Goal: Transaction & Acquisition: Obtain resource

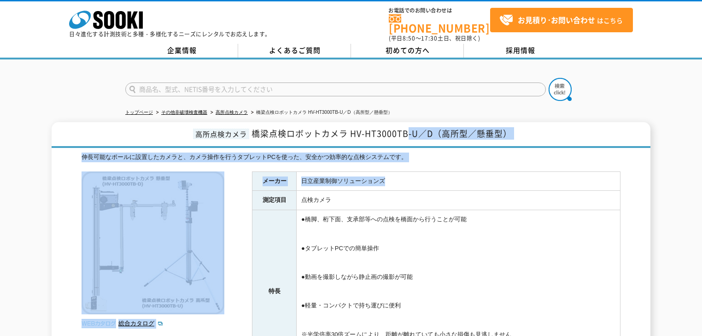
drag, startPoint x: 420, startPoint y: 133, endPoint x: 440, endPoint y: 164, distance: 37.7
click at [440, 164] on div "高所点検カメラ 橋梁点検ロボットカメラ HV-HT3000TB-U／D（高所型／懸垂型） 伸長可能なポールに設置したカメラと、カメラ操作を行うタブレットPCを…" at bounding box center [351, 298] width 599 height 352
click at [440, 171] on td "日立産業制御ソリューションズ" at bounding box center [459, 180] width 324 height 19
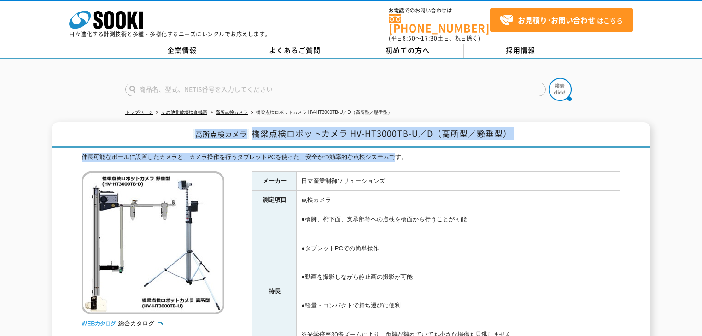
drag, startPoint x: 385, startPoint y: 152, endPoint x: 147, endPoint y: 135, distance: 238.3
click at [147, 135] on div "高所点検カメラ 橋梁点検ロボットカメラ HV-HT3000TB-U／D（高所型／懸垂型） 伸長可能なポールに設置したカメラと、カメラ操作を行うタブレットPCを…" at bounding box center [351, 298] width 599 height 352
click at [147, 135] on h1 "高所点検カメラ 橋梁点検ロボットカメラ HV-HT3000TB-U／D（高所型／懸垂型）" at bounding box center [351, 135] width 599 height 26
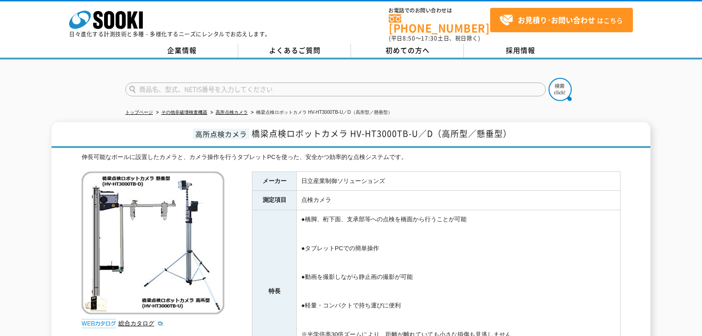
click at [451, 171] on td "日立産業制御ソリューションズ" at bounding box center [459, 180] width 324 height 19
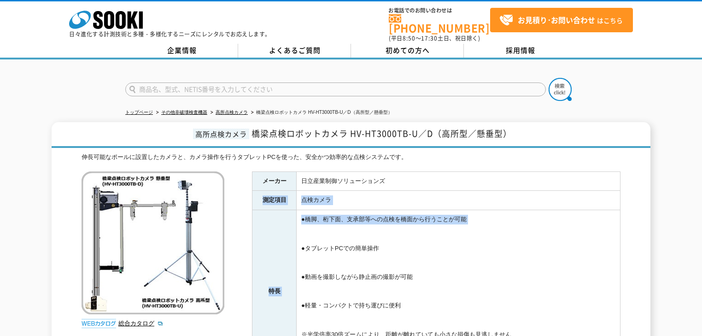
drag, startPoint x: 459, startPoint y: 195, endPoint x: 453, endPoint y: 157, distance: 38.7
click at [453, 157] on div "伸長可能なポールに設置したカメラと、カメラ操作を行うタブレットPCを使った、安全かつ効率的な点検システムです。 総合カタログ メーカー 日立産業制御ソリューシ…" at bounding box center [351, 313] width 539 height 322
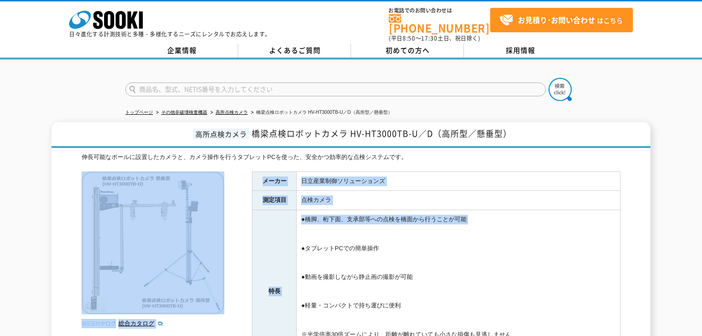
click at [453, 157] on div "伸長可能なポールに設置したカメラと、カメラ操作を行うタブレットPCを使った、安全かつ効率的な点検システムです。 総合カタログ メーカー 日立産業制御ソリューシ…" at bounding box center [351, 313] width 539 height 322
click at [481, 236] on div "伸長可能なポールに設置したカメラと、カメラ操作を行うタブレットPCを使った、安全かつ効率的な点検システムです。 総合カタログ メーカー 日立産業制御ソリューシ…" at bounding box center [351, 313] width 539 height 322
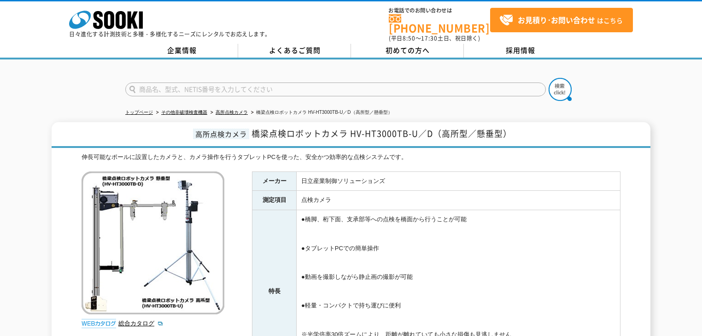
click at [481, 237] on td "●橋脚、桁下面、支承部等への点検を橋面から行うことが可能 ●タブレットPCでの簡単操作 ●動画を撮影しながら静止画の撮影が可能 ●軽量・コンパクトで持ち運びに…" at bounding box center [459, 291] width 324 height 163
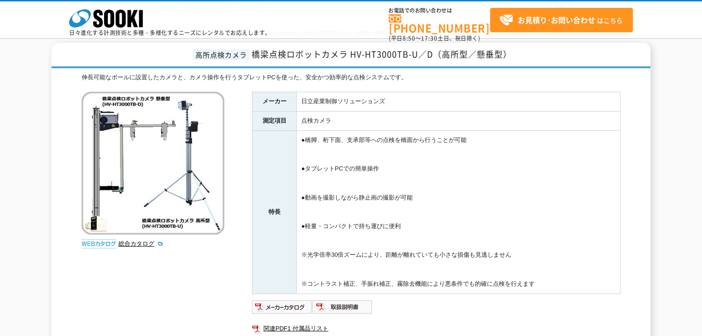
scroll to position [111, 0]
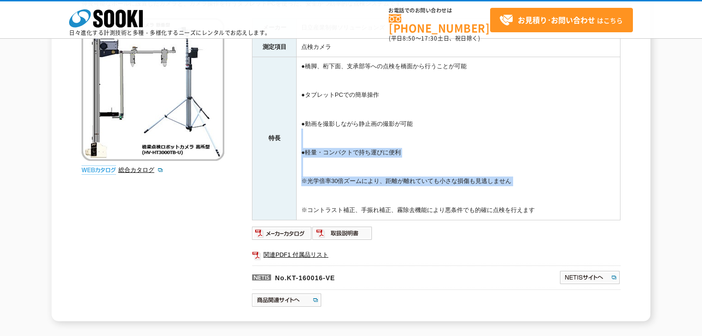
drag, startPoint x: 411, startPoint y: 147, endPoint x: 412, endPoint y: 112, distance: 35.0
click at [412, 124] on td "●橋脚、桁下面、支承部等への点検を橋面から行うことが可能 ●タブレットPCでの簡単操作 ●動画を撮影しながら静止画の撮影が可能 ●軽量・コンパクトで持ち運びに…" at bounding box center [459, 138] width 324 height 163
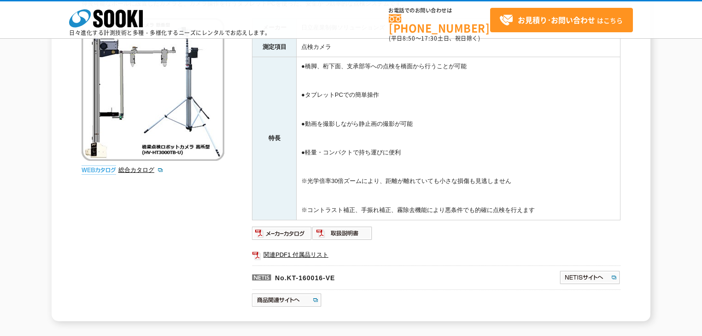
click at [412, 111] on td "●橋脚、桁下面、支承部等への点検を橋面から行うことが可能 ●タブレットPCでの簡単操作 ●動画を撮影しながら静止画の撮影が可能 ●軽量・コンパクトで持ち運びに…" at bounding box center [459, 138] width 324 height 163
click at [280, 230] on img at bounding box center [282, 233] width 60 height 15
